Goal: Task Accomplishment & Management: Manage account settings

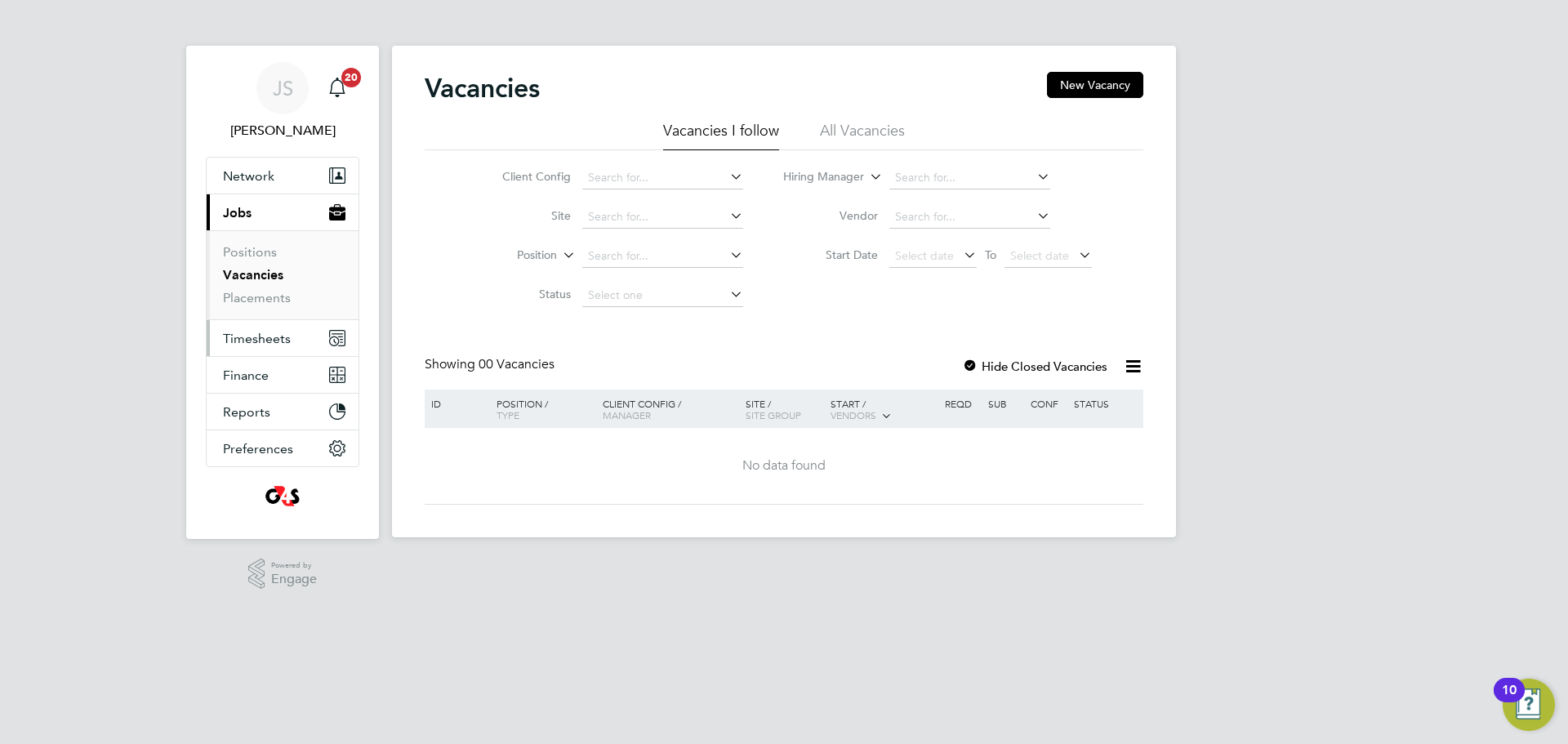
click at [277, 349] on button "Timesheets" at bounding box center [282, 338] width 152 height 36
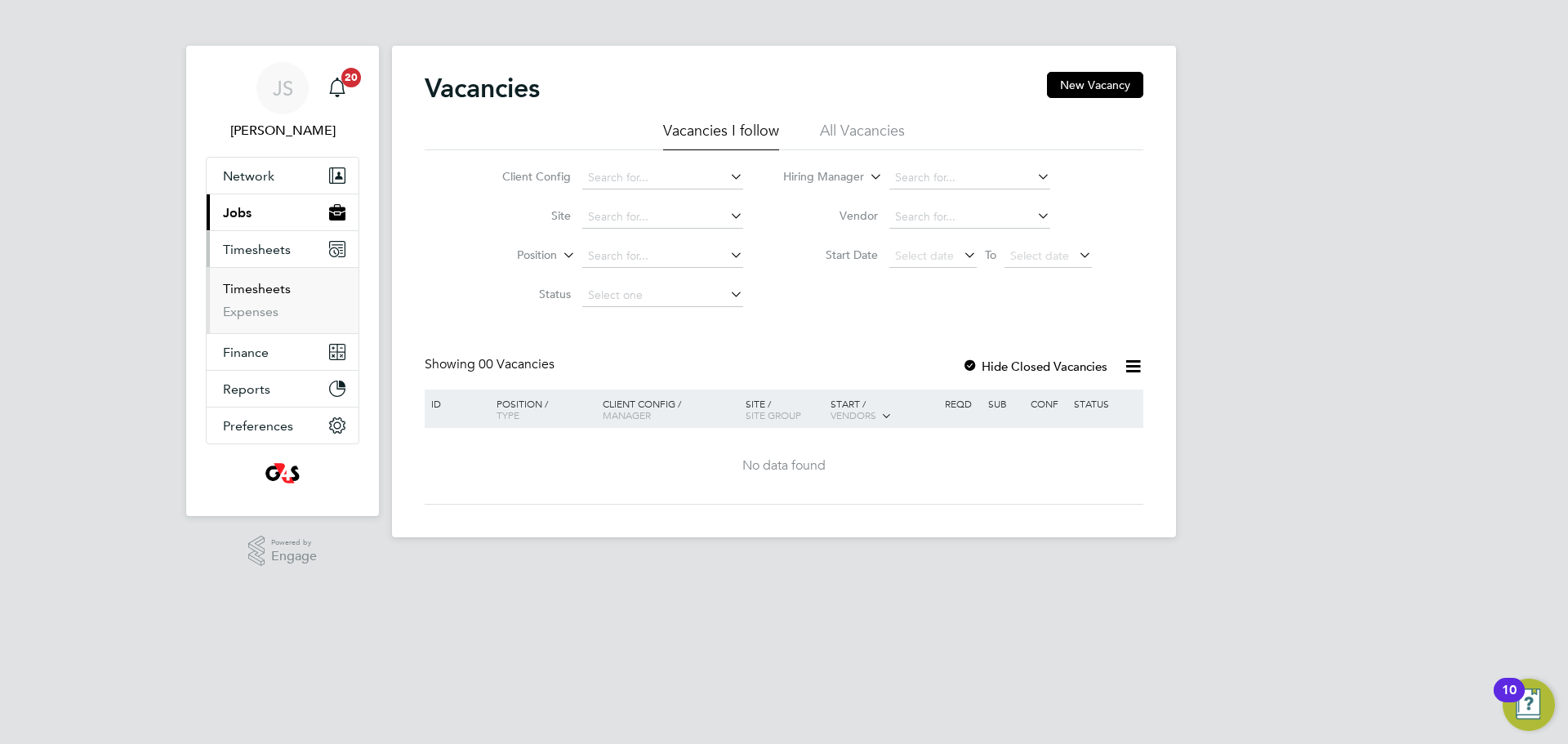
click at [277, 286] on link "Timesheets" at bounding box center [257, 288] width 68 height 16
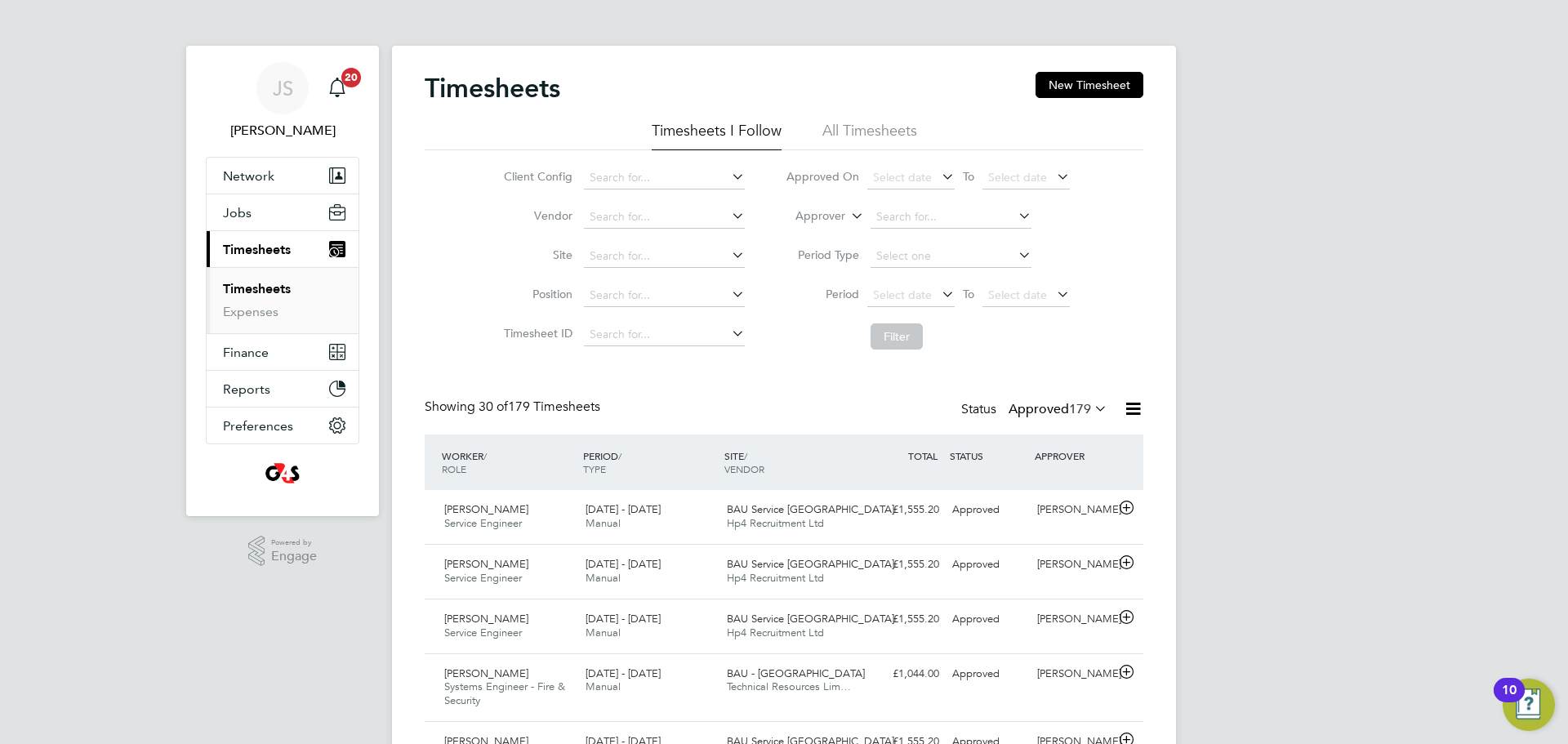
click at [1091, 406] on icon at bounding box center [1091, 408] width 0 height 23
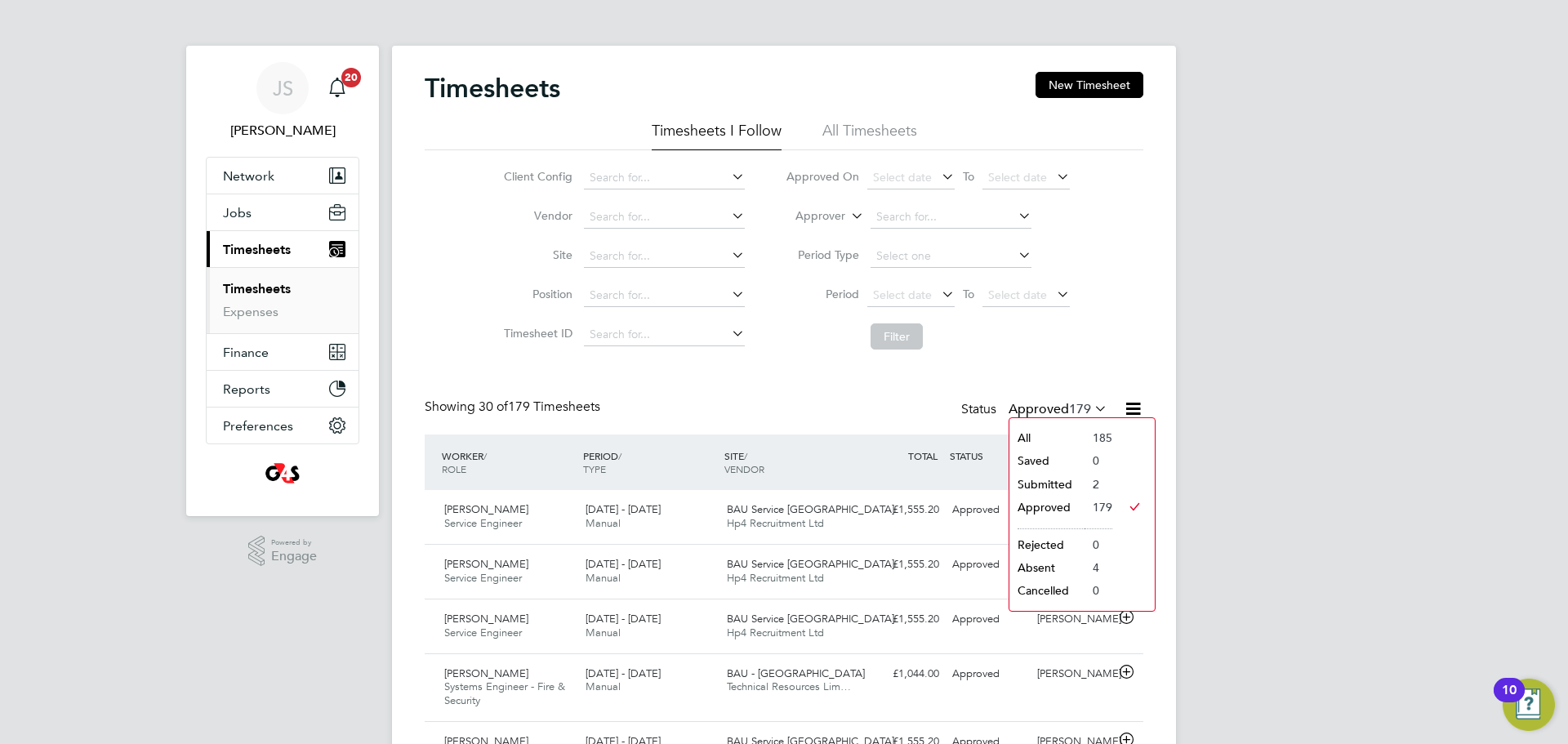
click at [1062, 482] on li "Submitted" at bounding box center [1046, 484] width 75 height 23
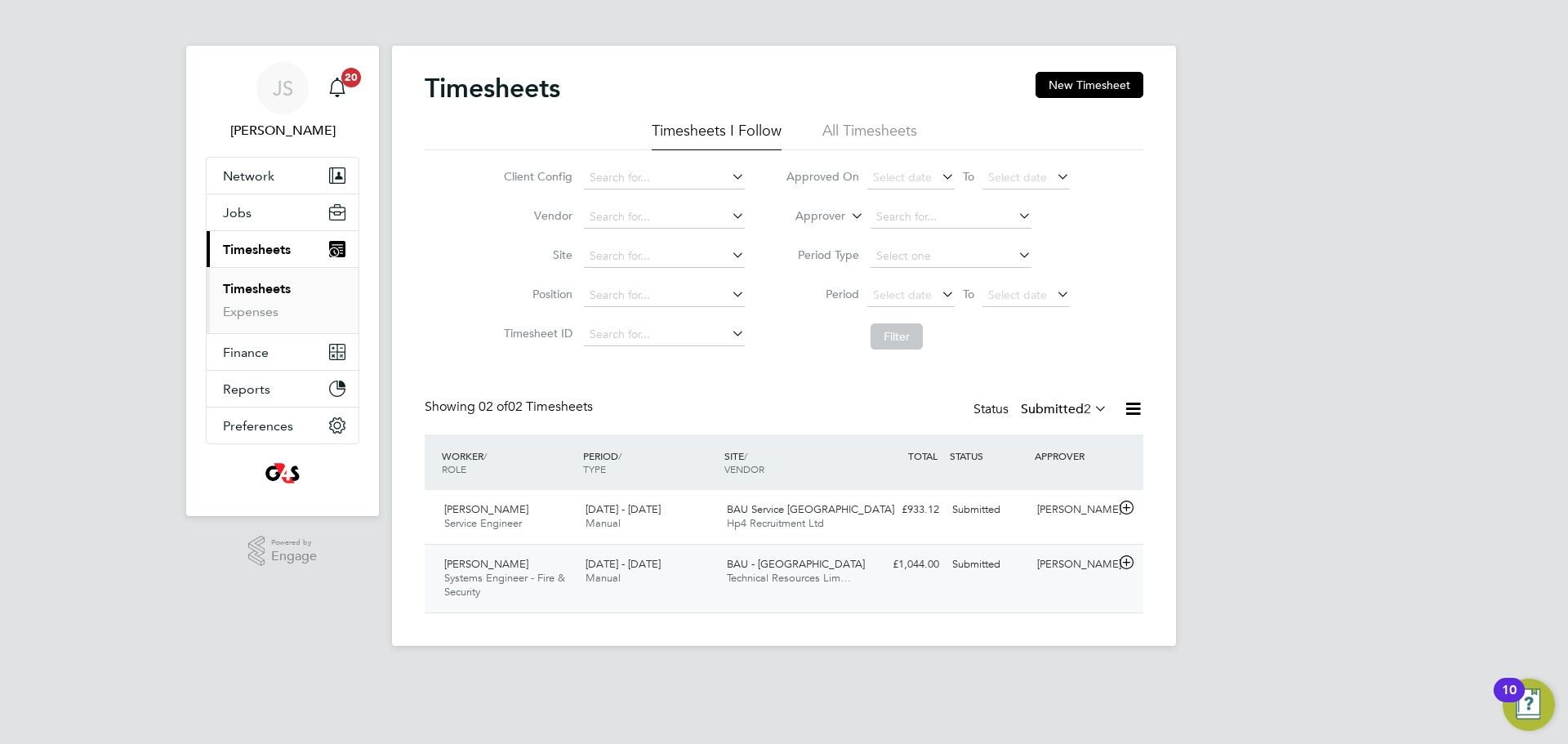
click at [1123, 564] on icon at bounding box center [1127, 563] width 21 height 13
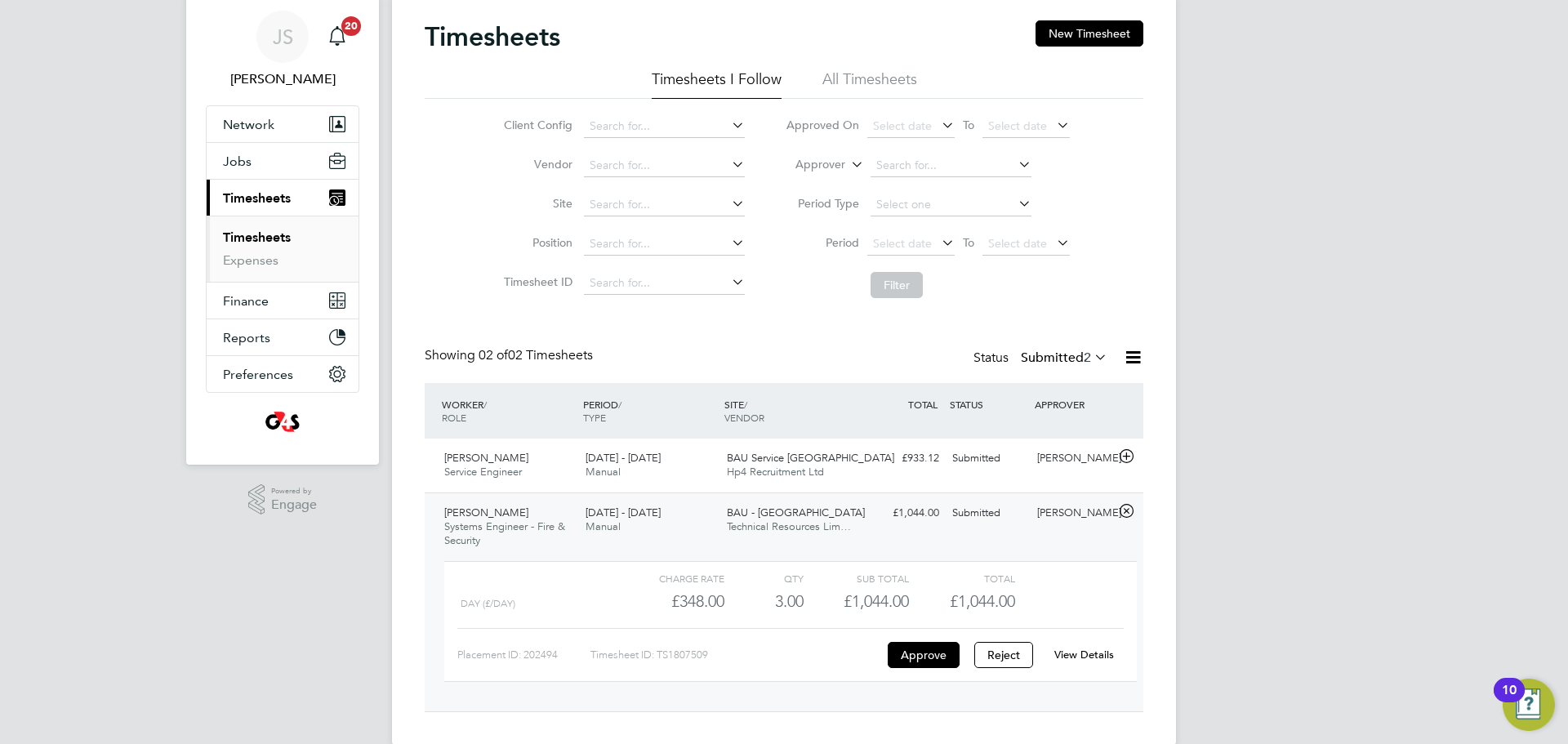
scroll to position [79, 0]
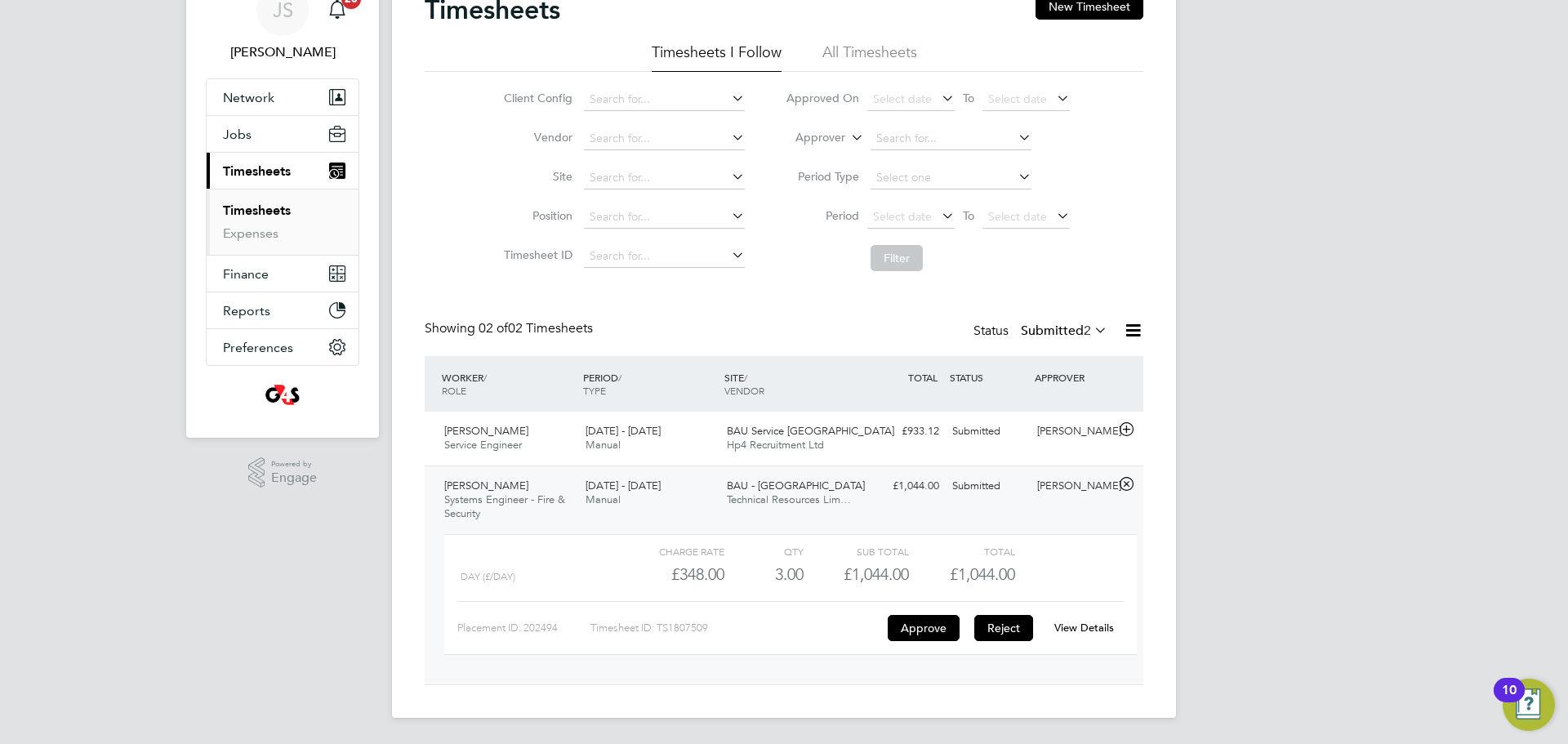
click at [1023, 633] on button "Reject" at bounding box center [1003, 628] width 59 height 26
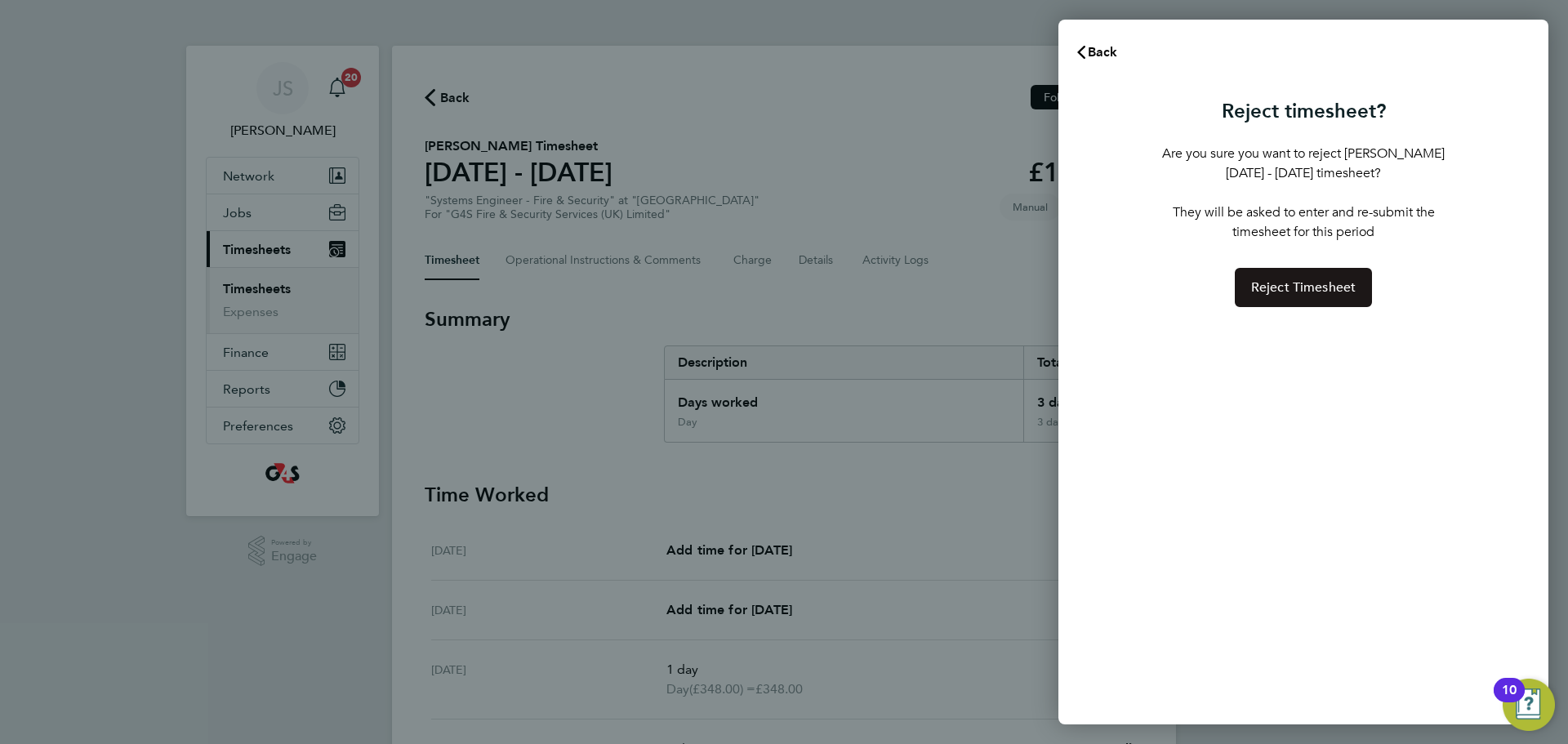
click at [1333, 292] on span "Reject Timesheet" at bounding box center [1303, 287] width 105 height 17
